Goal: Information Seeking & Learning: Compare options

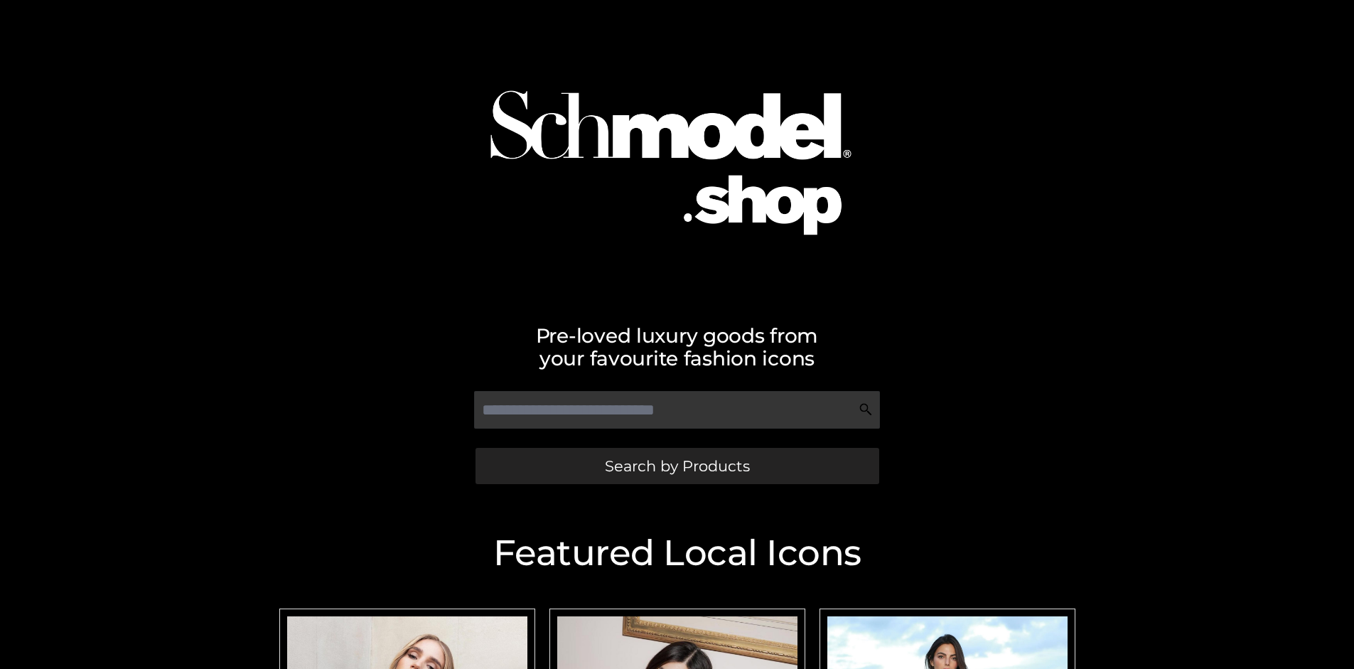
click at [676, 465] on span "Search by Products" at bounding box center [677, 465] width 145 height 15
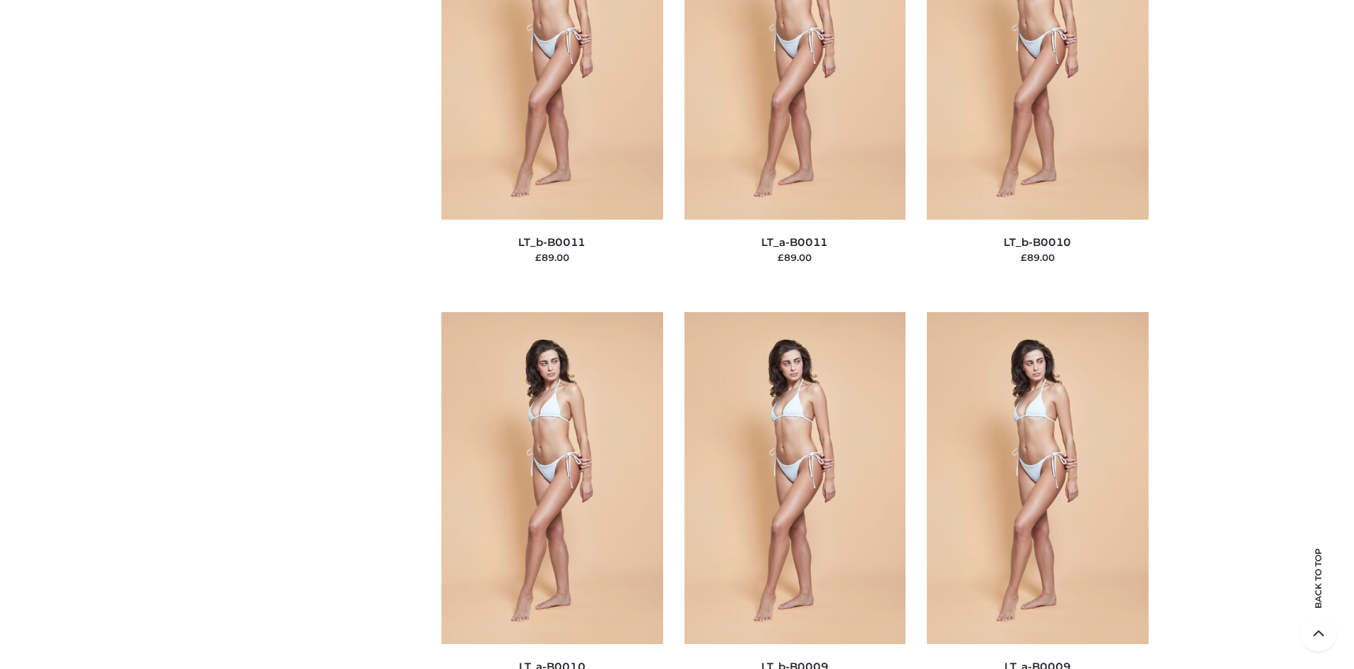
scroll to position [153, 0]
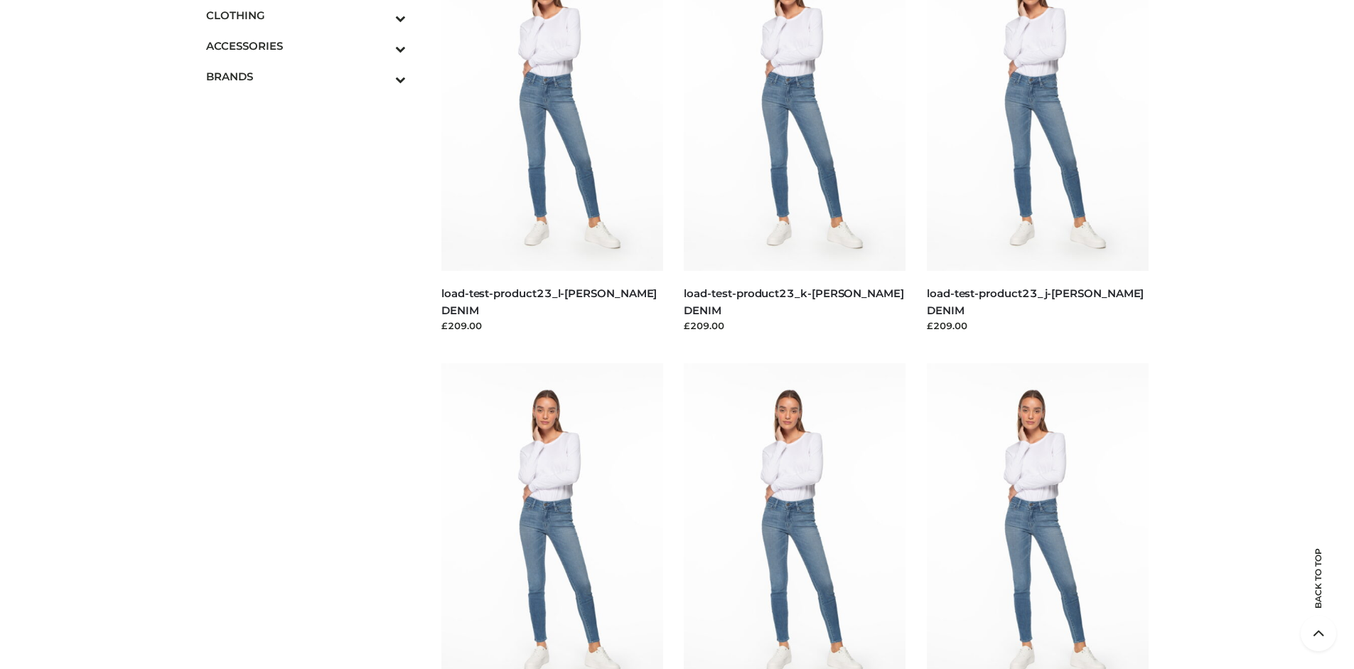
click at [381, 15] on icon "Toggle Submenu" at bounding box center [326, 18] width 159 height 16
click at [313, 45] on span "DRESSES" at bounding box center [313, 46] width 186 height 16
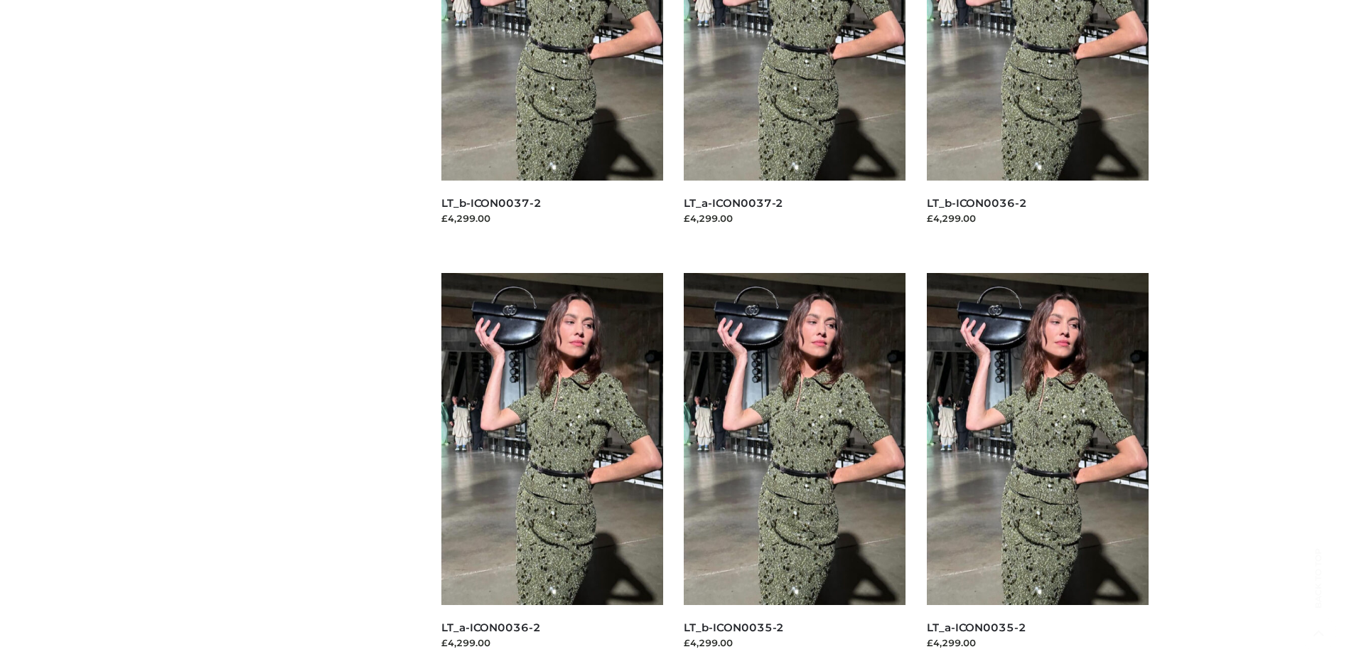
click at [551, 470] on img at bounding box center [552, 439] width 222 height 332
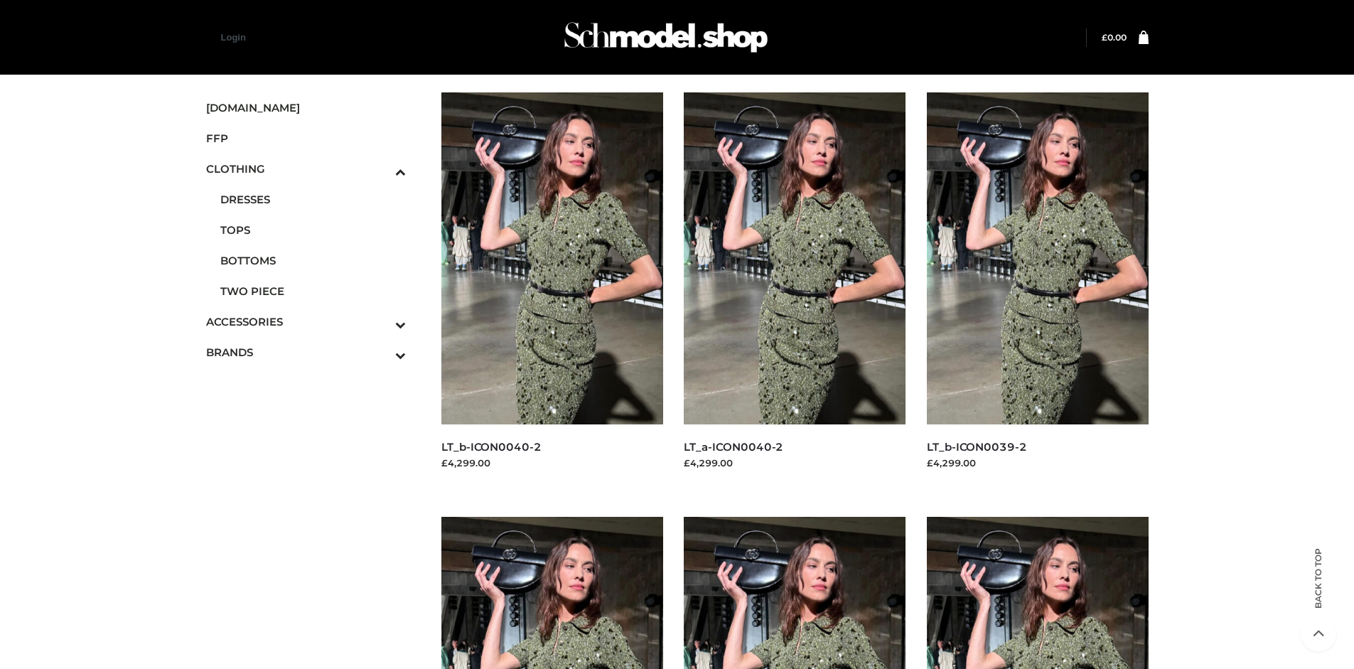
click at [1037, 290] on img at bounding box center [1038, 258] width 222 height 332
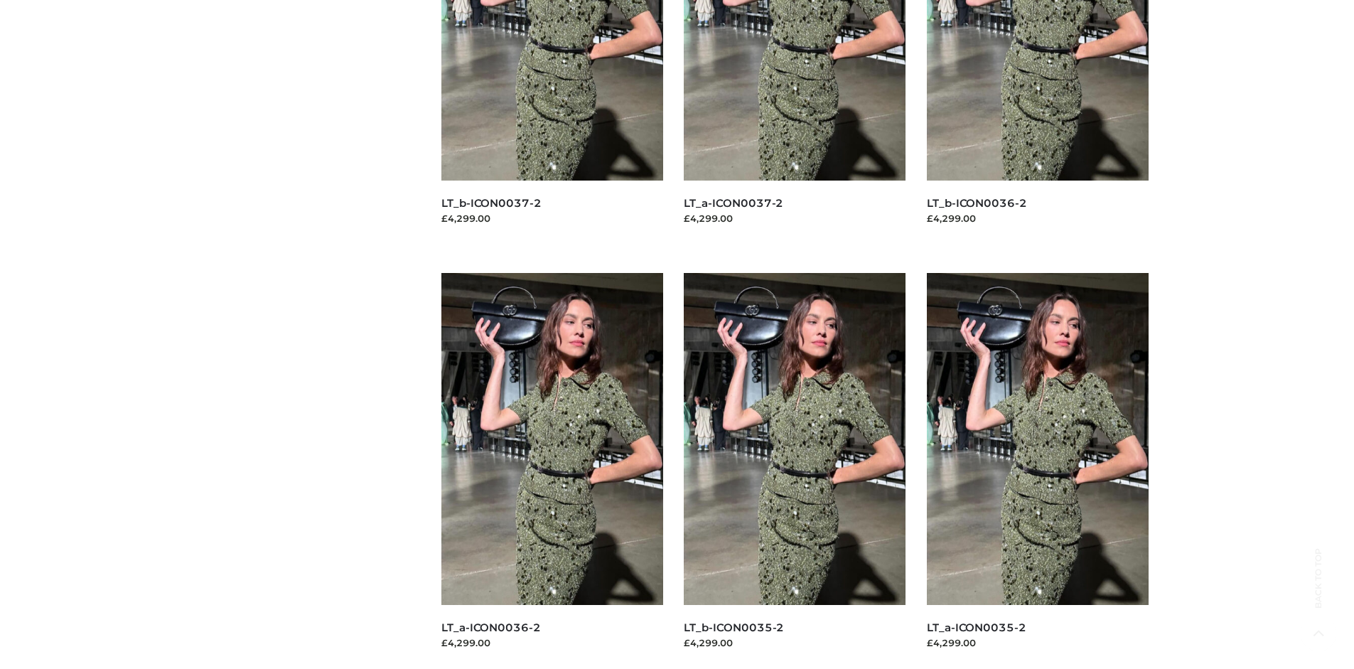
click at [794, 470] on img at bounding box center [795, 439] width 222 height 332
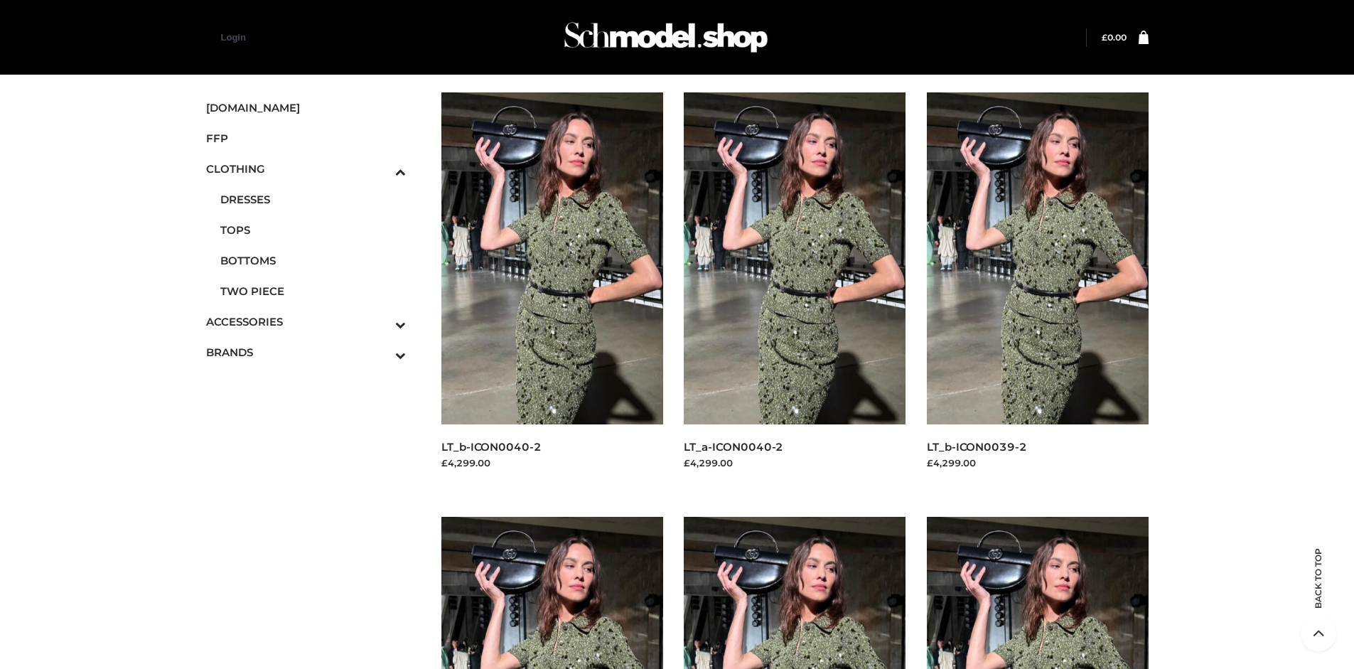
click at [306, 138] on span "FFP" at bounding box center [306, 138] width 200 height 16
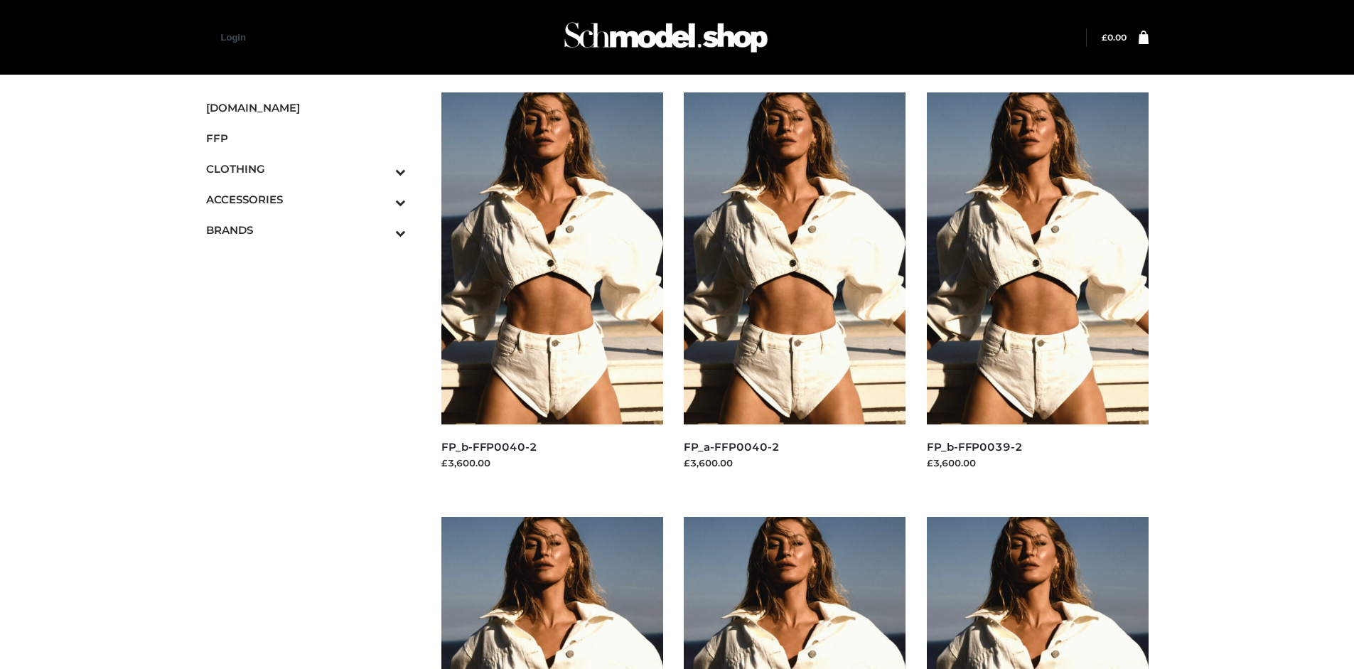
click at [1037, 290] on img at bounding box center [1038, 258] width 222 height 332
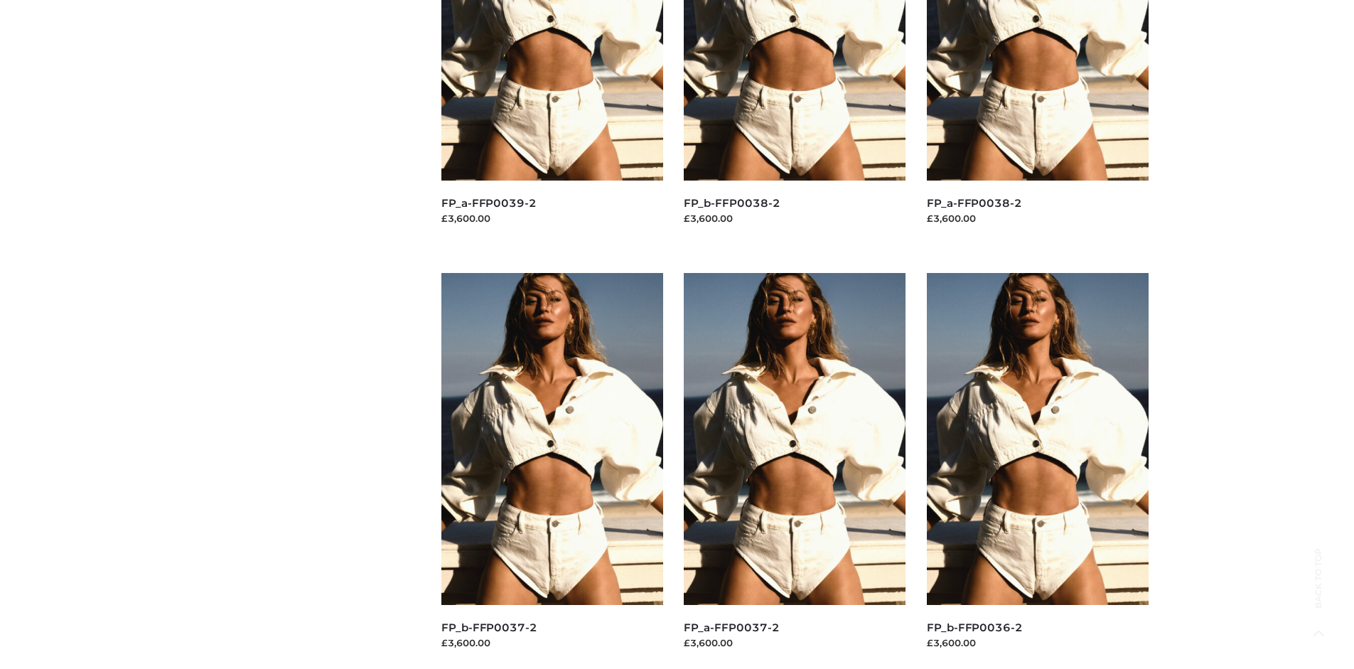
click at [1037, 470] on img at bounding box center [1038, 439] width 222 height 332
click at [794, 470] on img at bounding box center [795, 439] width 222 height 332
click at [1037, 470] on img at bounding box center [1038, 439] width 222 height 332
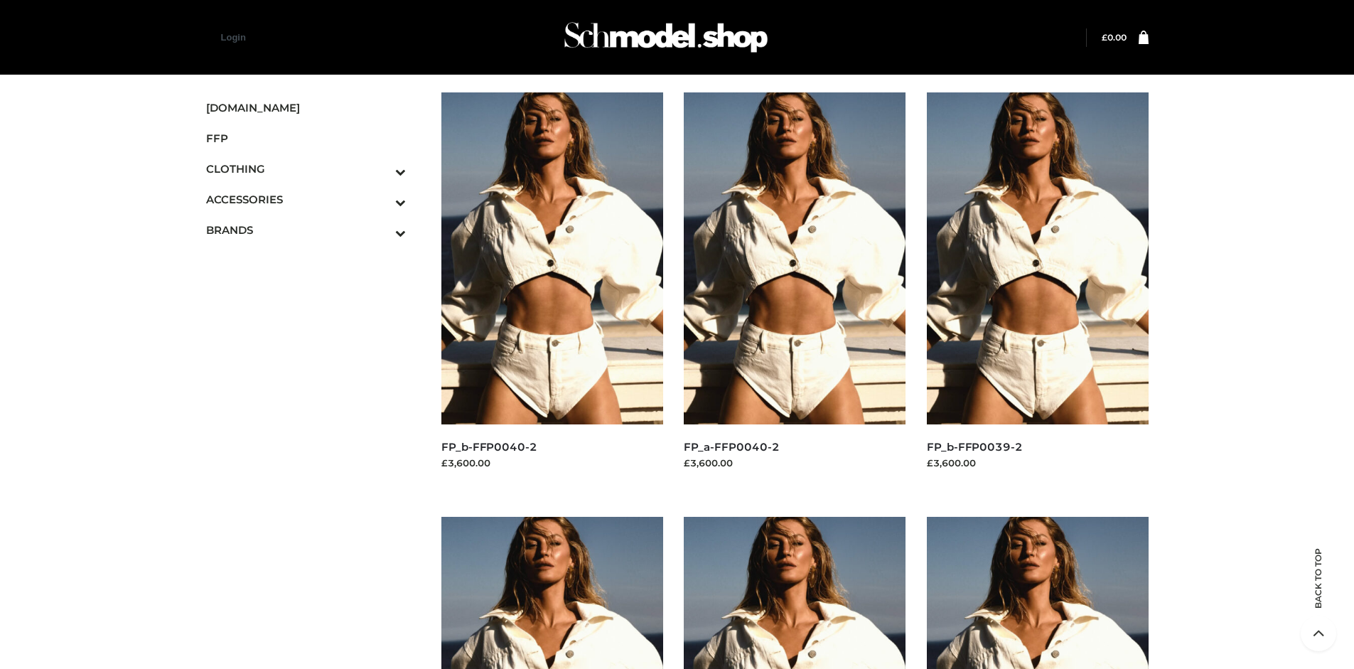
click at [381, 199] on icon "Toggle Submenu" at bounding box center [326, 202] width 159 height 16
click at [313, 224] on span "BAGS" at bounding box center [313, 230] width 186 height 16
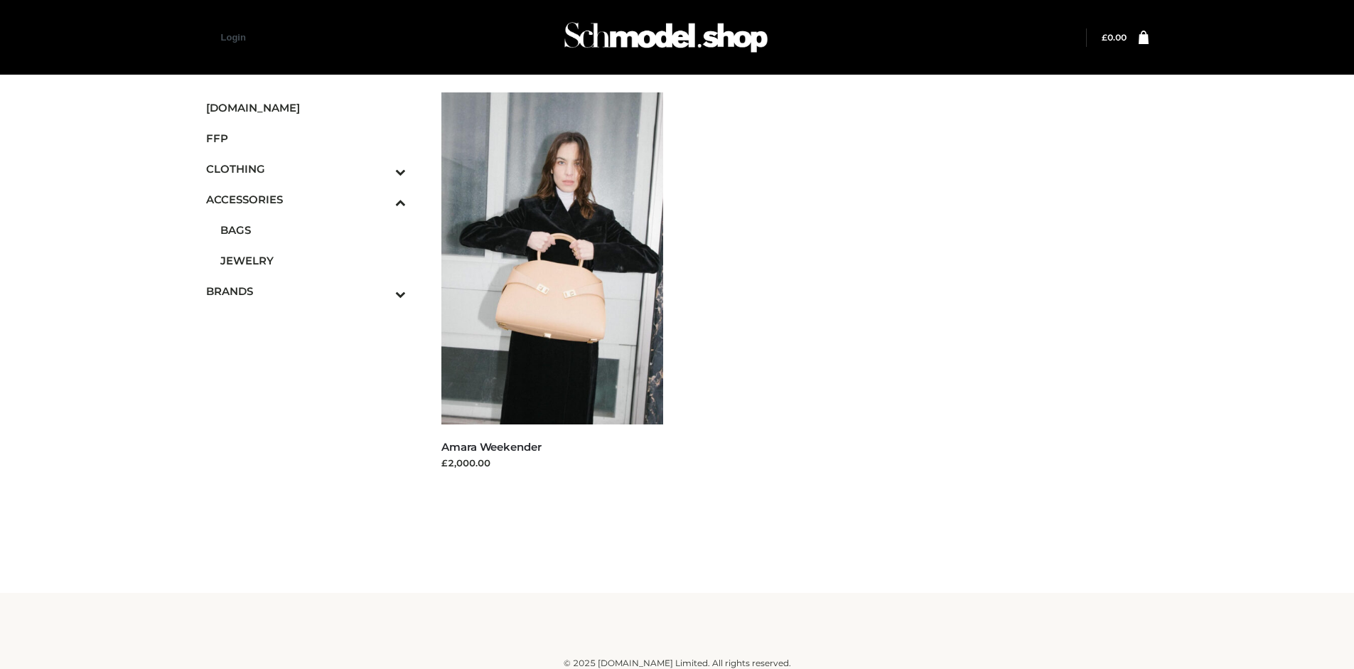
click at [381, 291] on icon "Toggle Submenu" at bounding box center [326, 294] width 159 height 16
click at [313, 312] on span "OPP SWIMWEAR" at bounding box center [313, 320] width 186 height 16
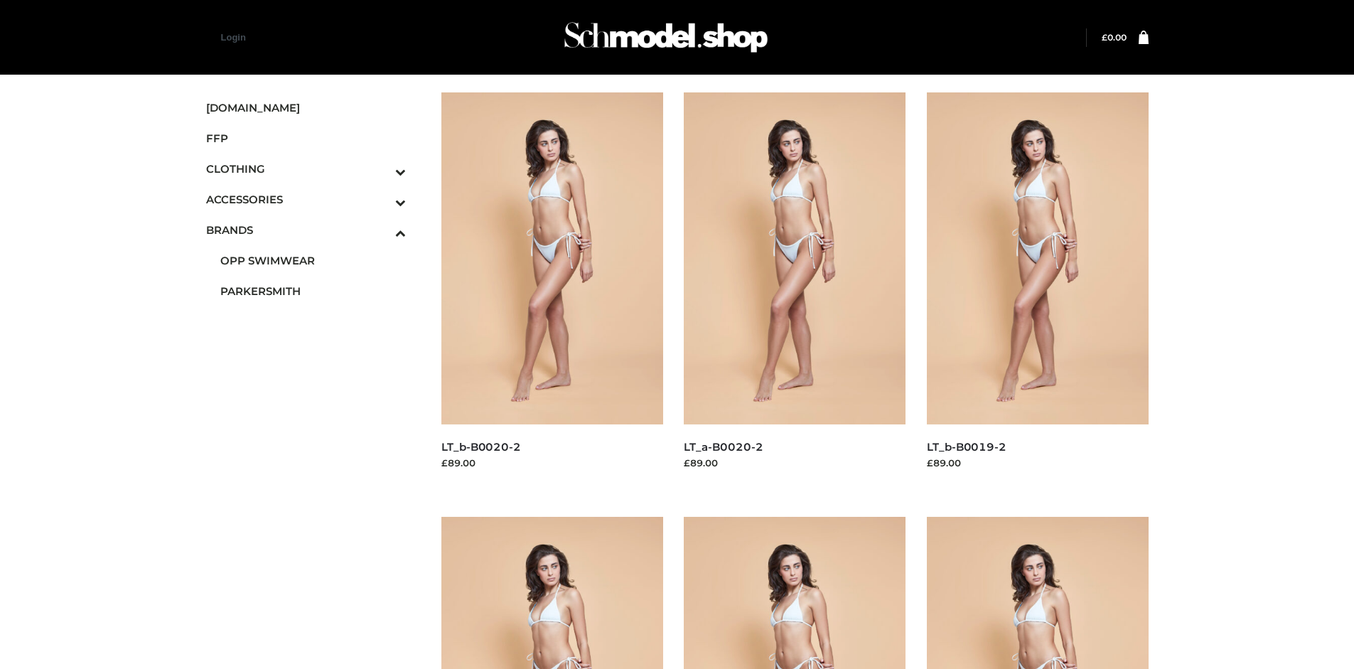
click at [1037, 290] on img at bounding box center [1038, 258] width 222 height 332
click at [551, 290] on img at bounding box center [552, 258] width 222 height 332
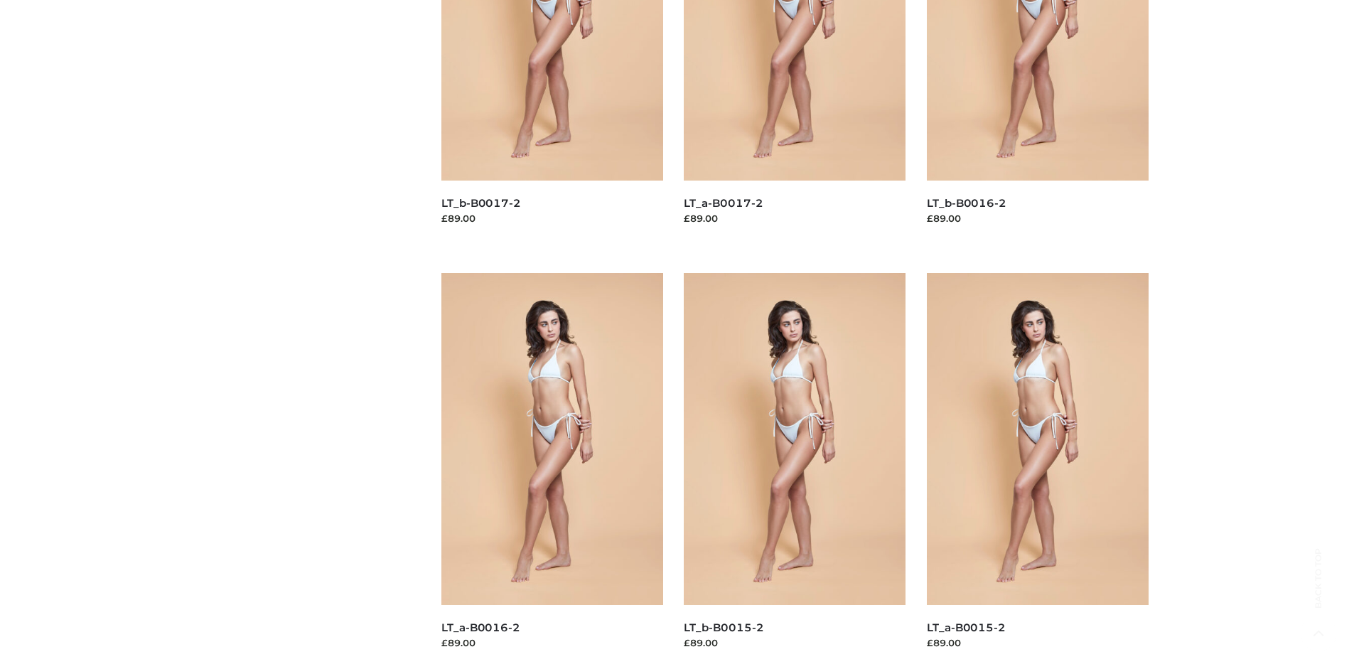
click at [794, 470] on img at bounding box center [795, 439] width 222 height 332
click at [1037, 470] on img at bounding box center [1038, 439] width 222 height 332
